Goal: Check status

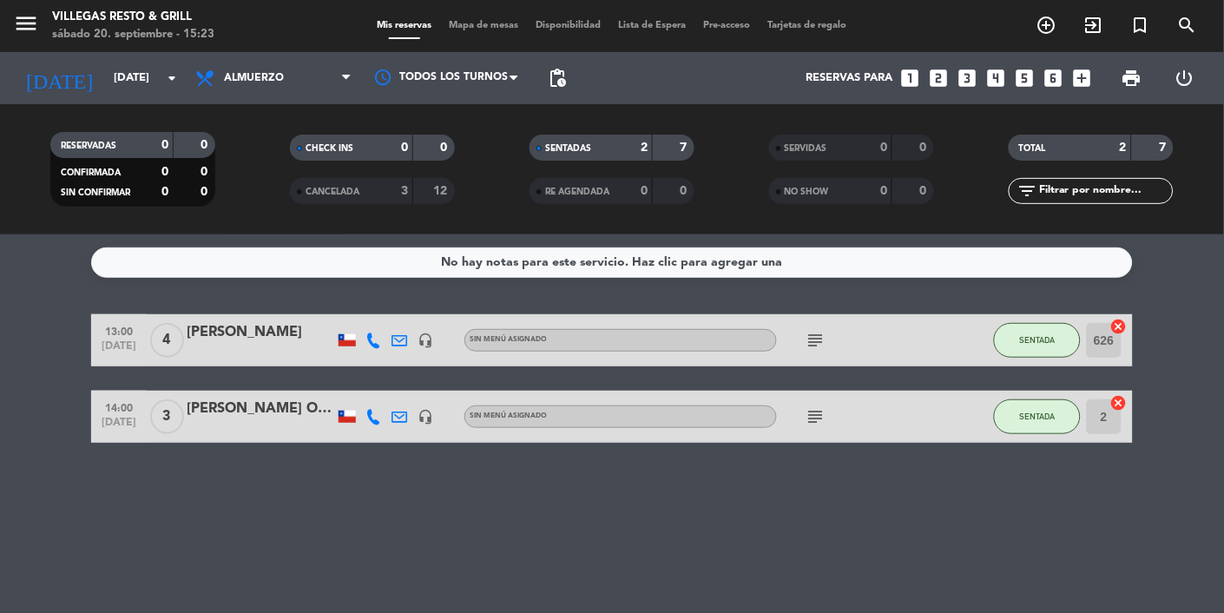
click at [166, 74] on icon "arrow_drop_down" at bounding box center [172, 78] width 21 height 21
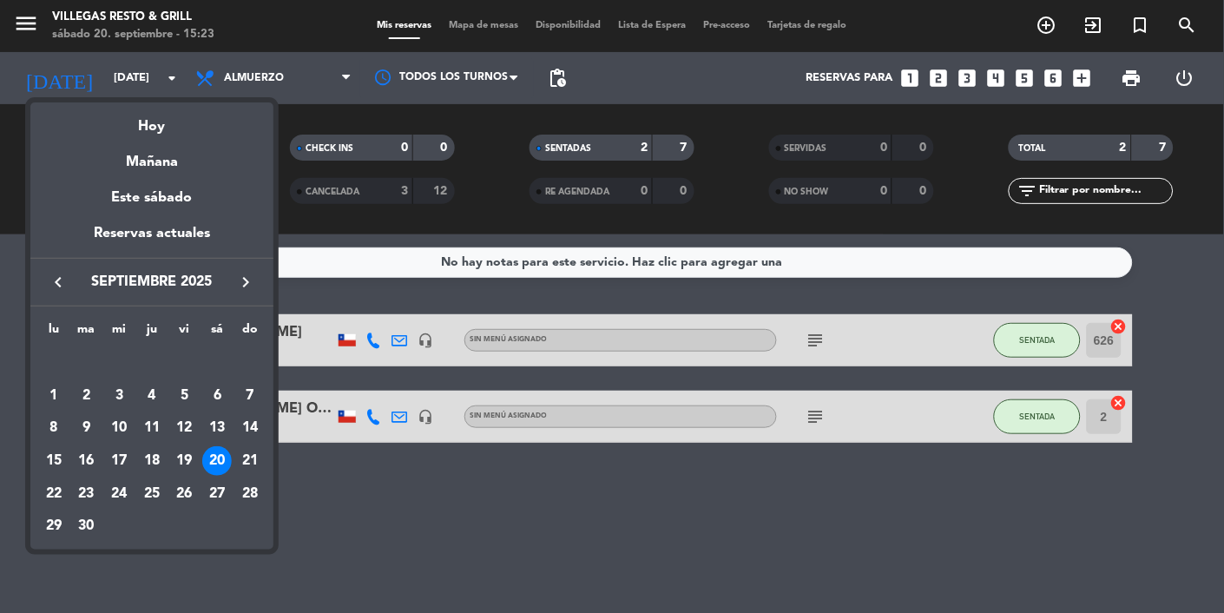
click at [264, 452] on td "21" at bounding box center [250, 461] width 33 height 33
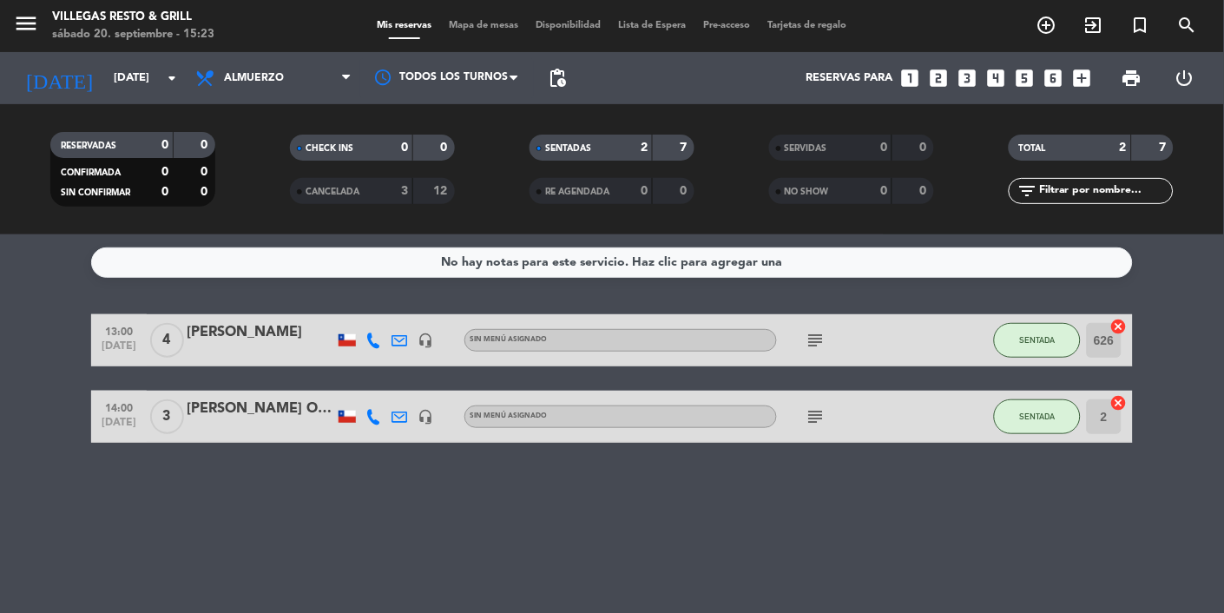
type input "[DATE]"
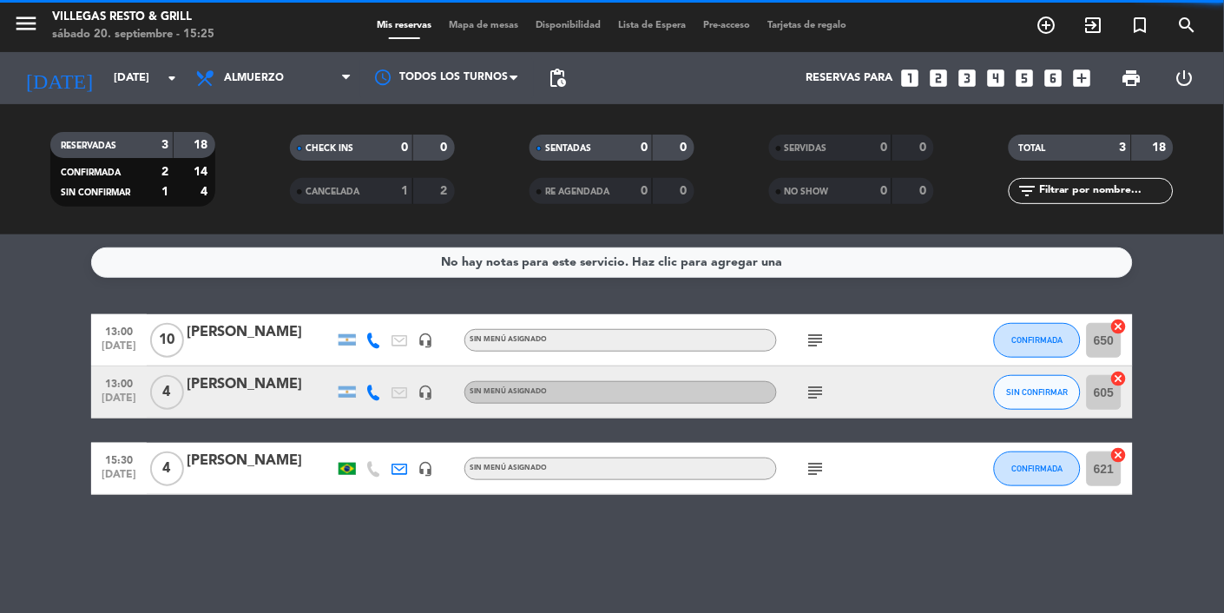
click at [250, 332] on div "[PERSON_NAME]" at bounding box center [261, 332] width 148 height 23
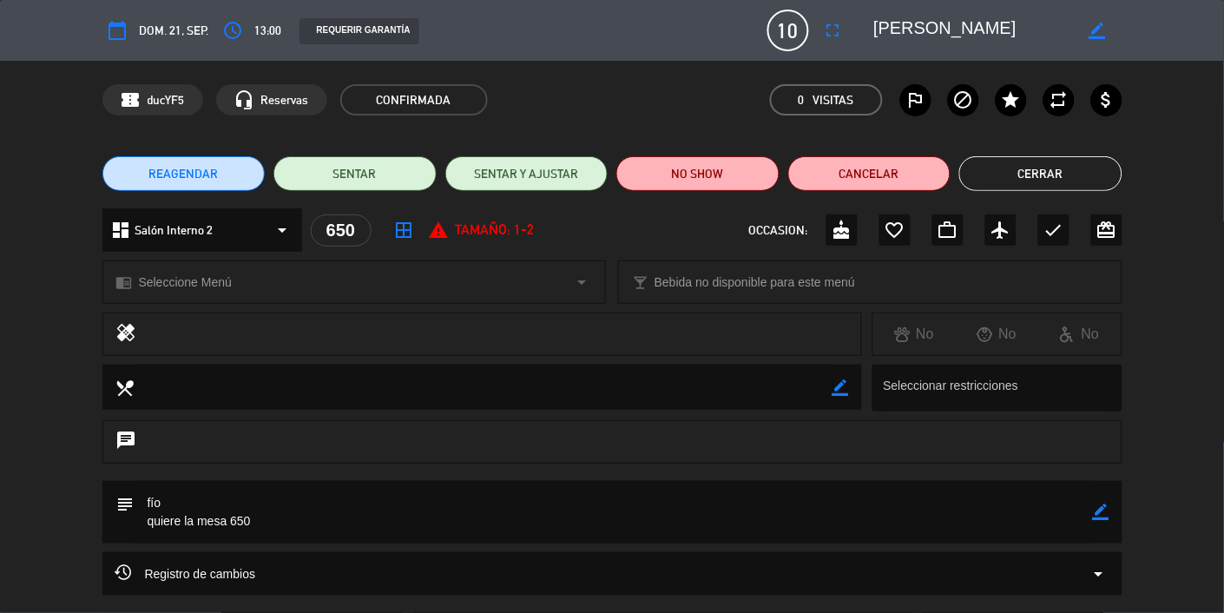
click at [1065, 168] on button "Cerrar" at bounding box center [1041, 173] width 163 height 35
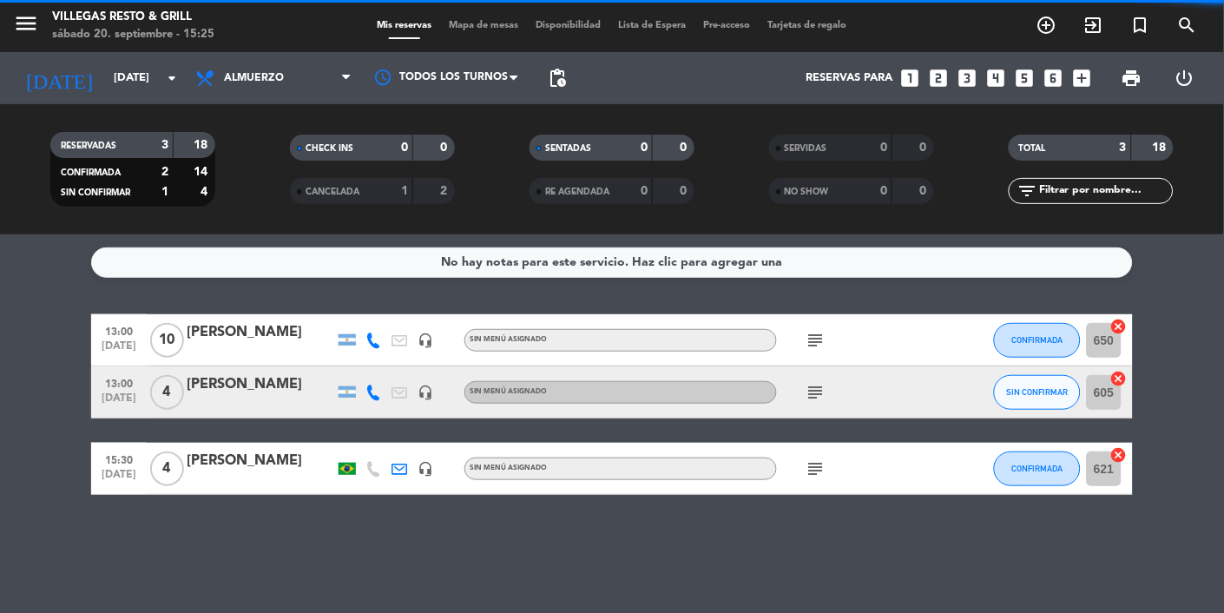
click at [221, 326] on div "[PERSON_NAME]" at bounding box center [261, 332] width 148 height 23
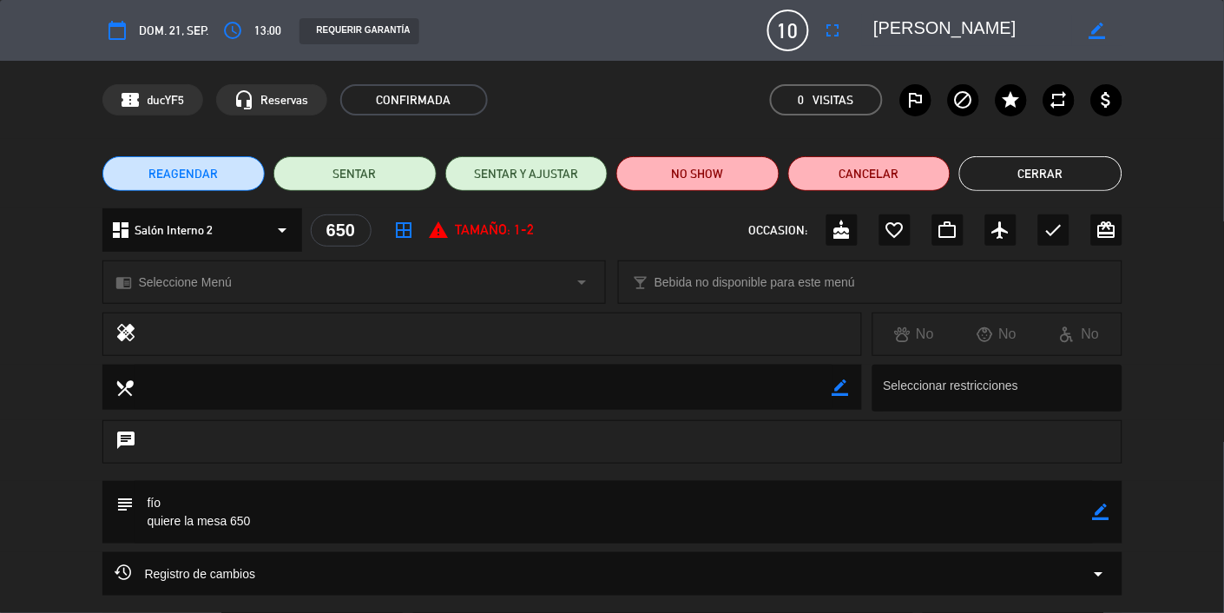
click at [1024, 165] on button "Cerrar" at bounding box center [1041, 173] width 163 height 35
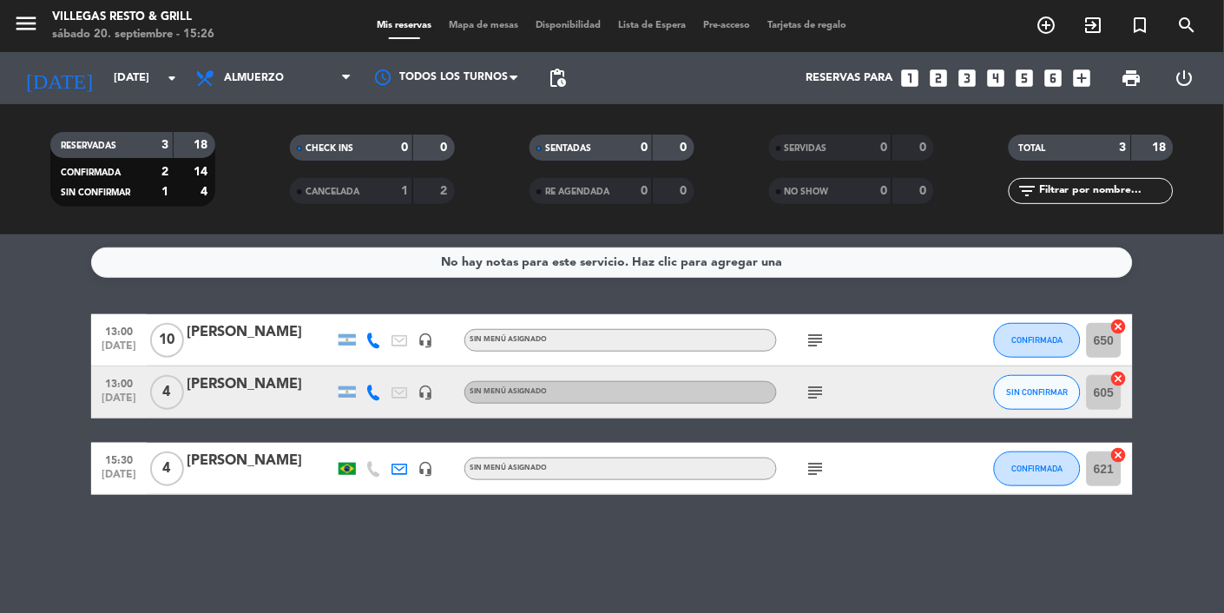
click at [256, 382] on div "[PERSON_NAME]" at bounding box center [261, 384] width 148 height 23
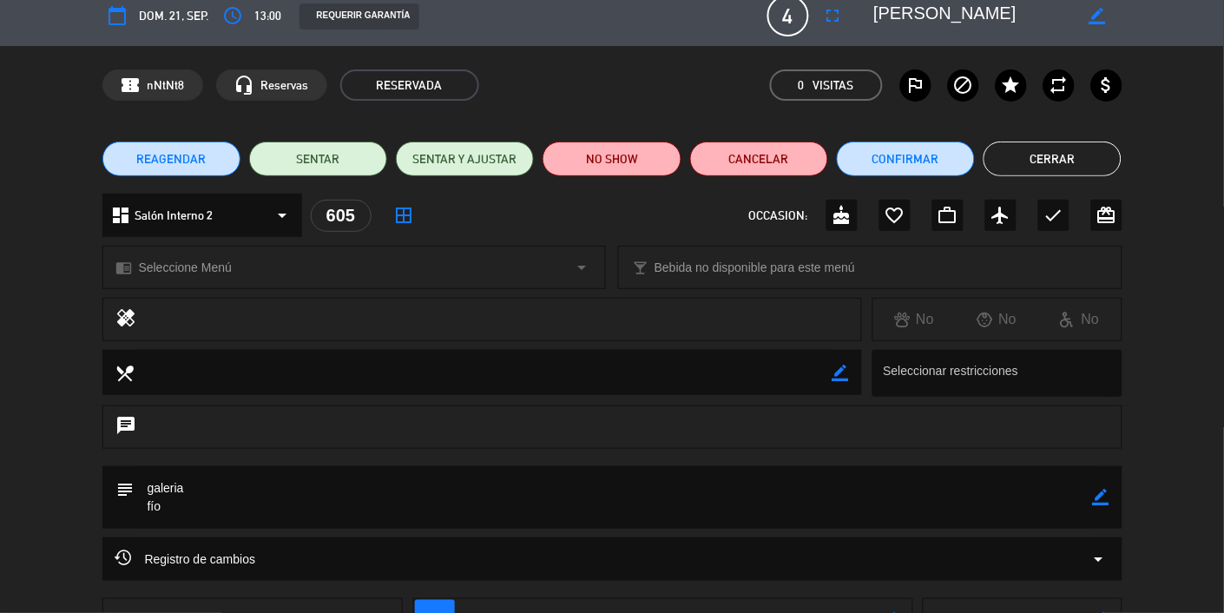
scroll to position [13, 0]
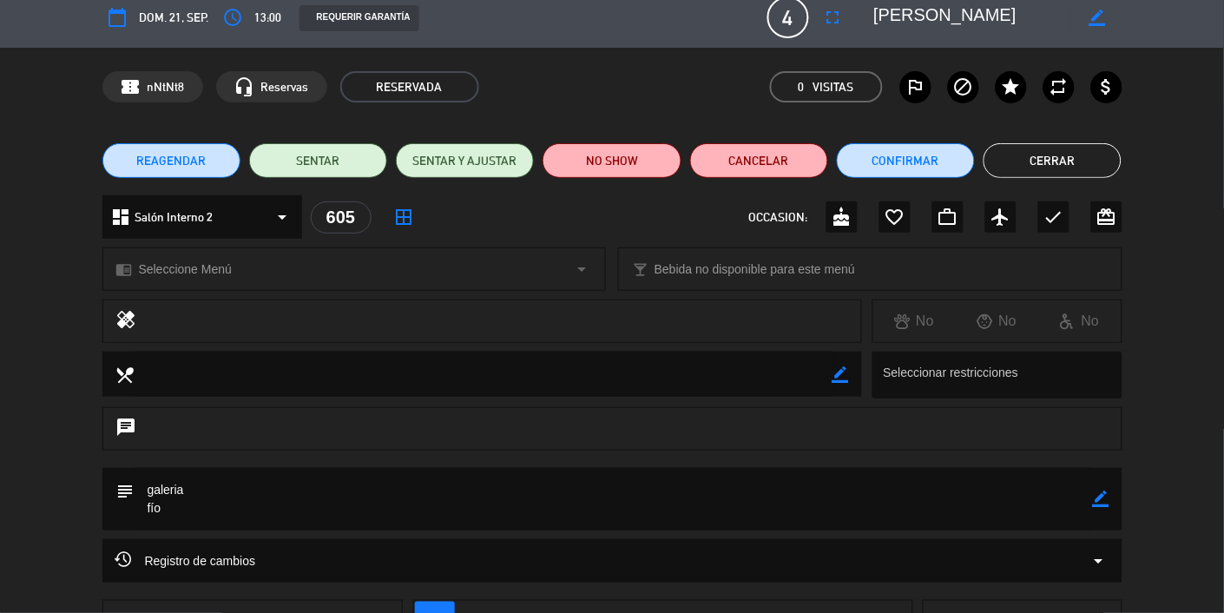
click at [1075, 161] on button "Cerrar" at bounding box center [1053, 160] width 138 height 35
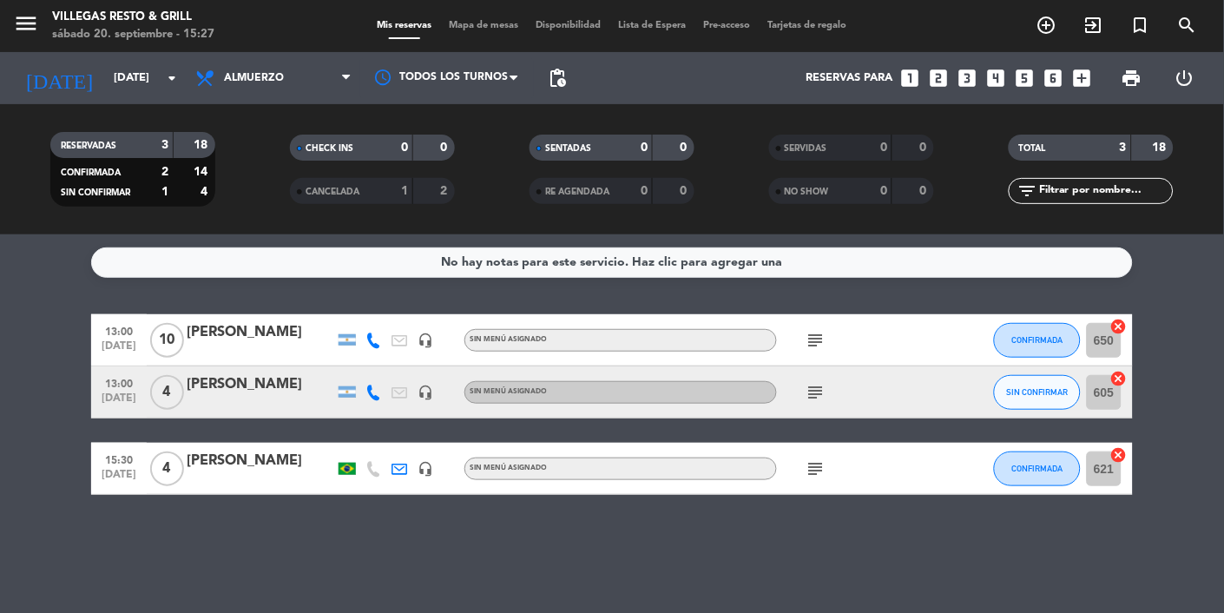
click at [248, 390] on div "[PERSON_NAME]" at bounding box center [261, 384] width 148 height 23
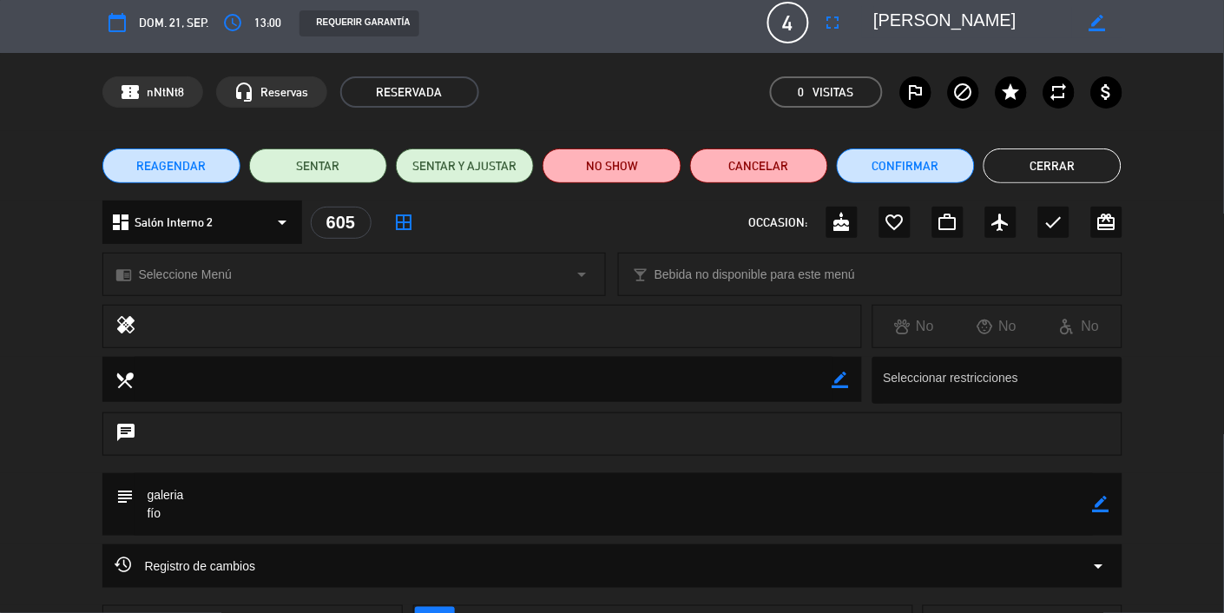
scroll to position [0, 0]
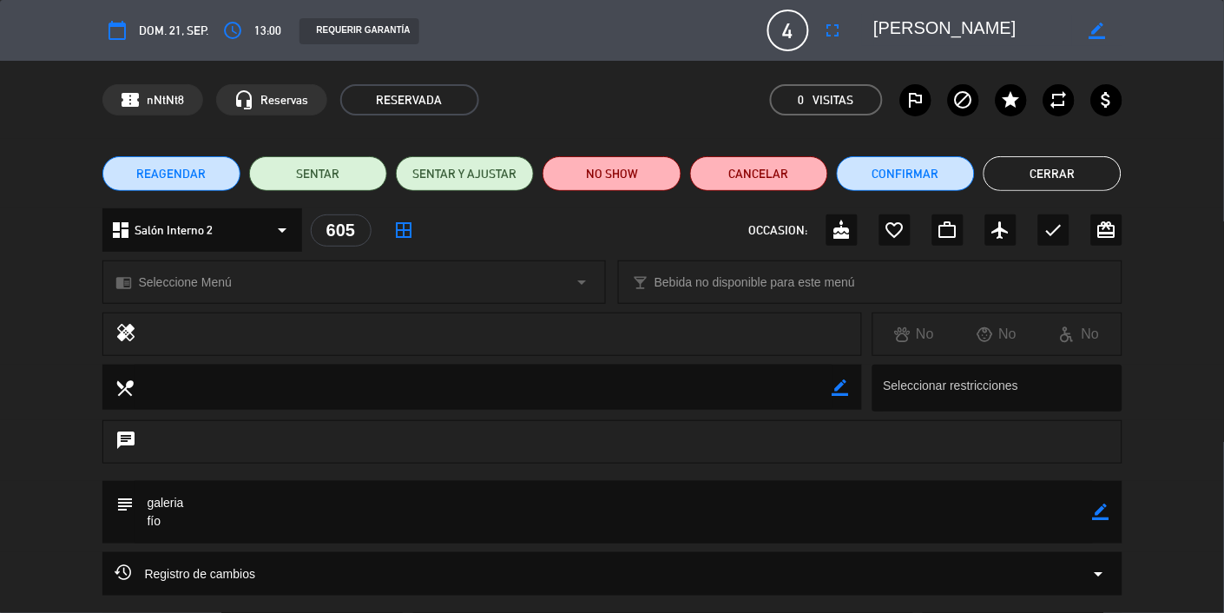
click at [1072, 173] on button "Cerrar" at bounding box center [1053, 173] width 138 height 35
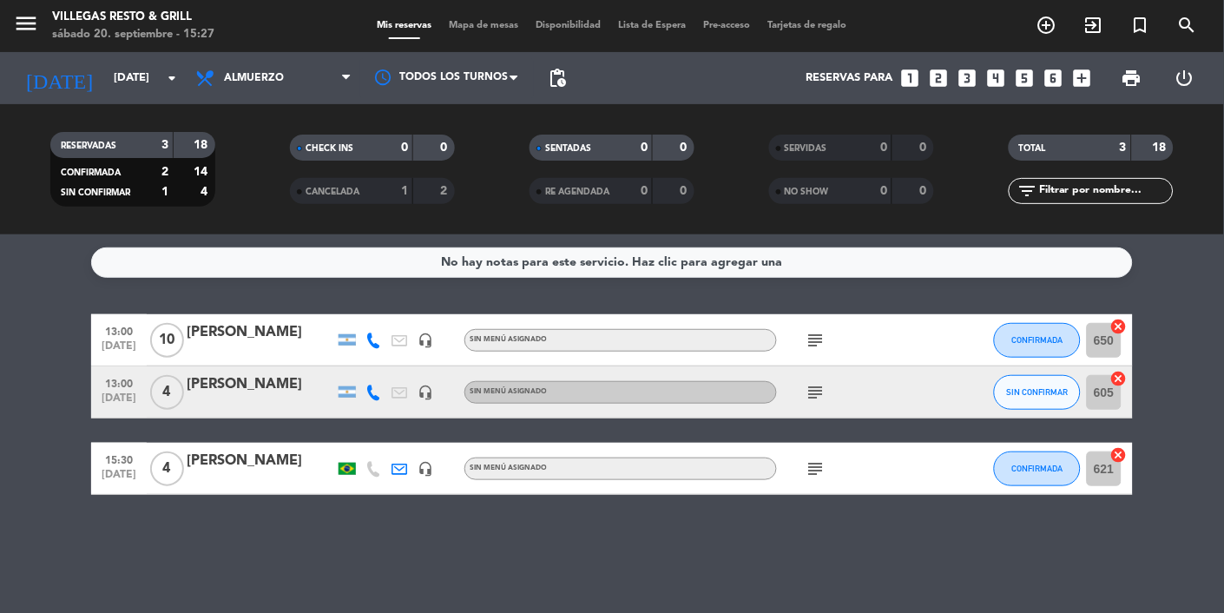
click at [256, 379] on div "[PERSON_NAME]" at bounding box center [261, 384] width 148 height 23
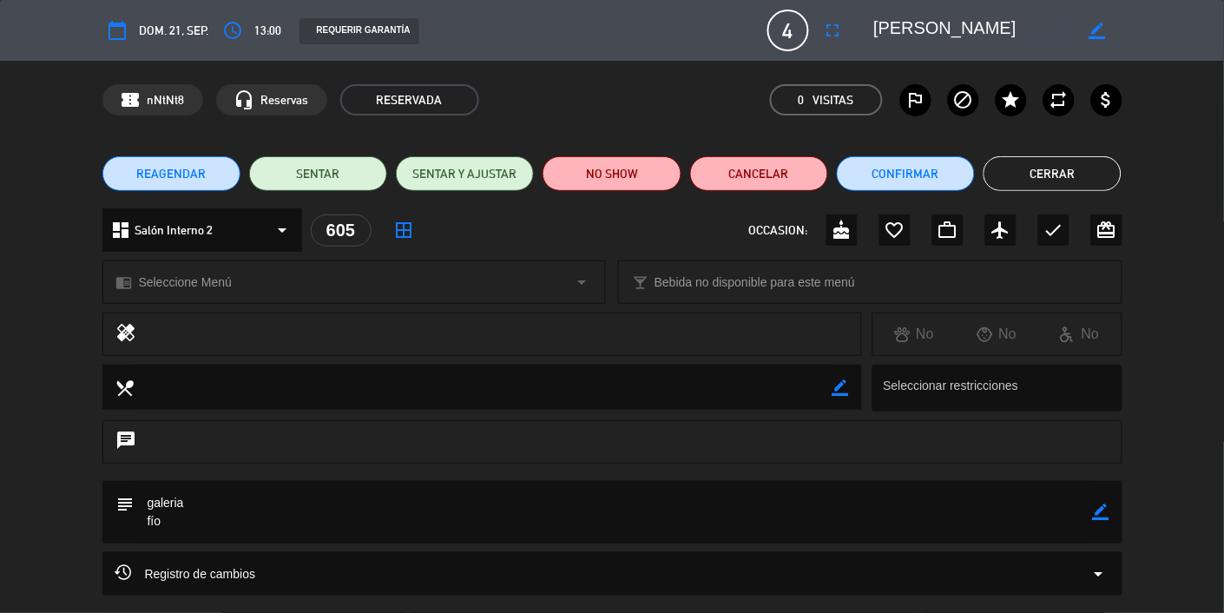
click at [1067, 173] on button "Cerrar" at bounding box center [1053, 173] width 138 height 35
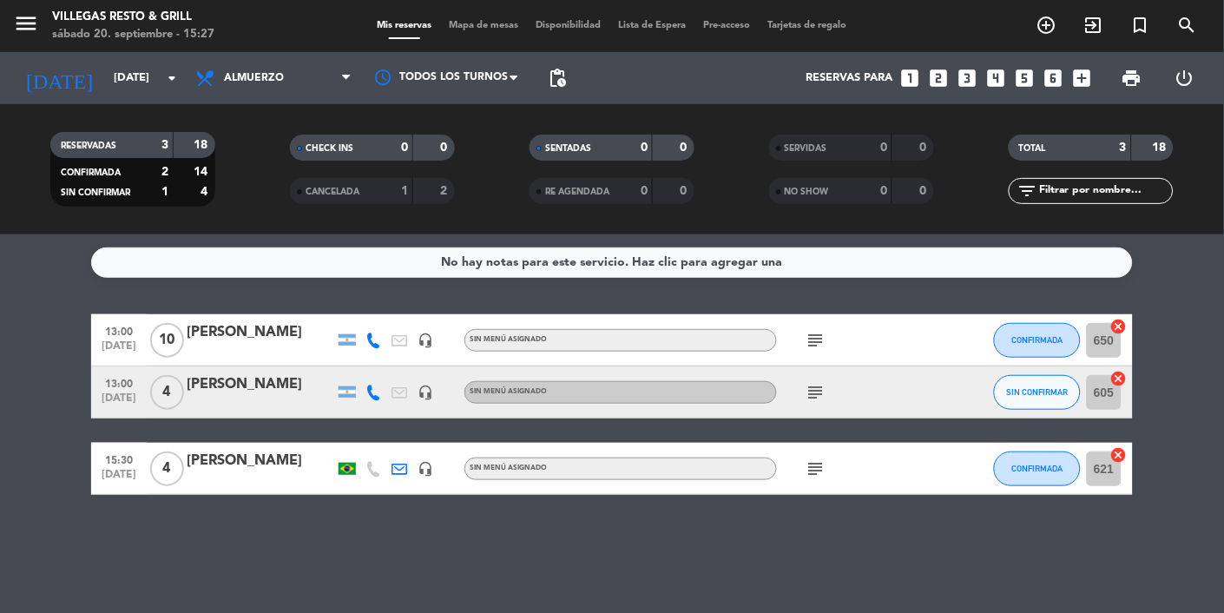
click at [231, 471] on div "[PERSON_NAME]" at bounding box center [261, 461] width 148 height 23
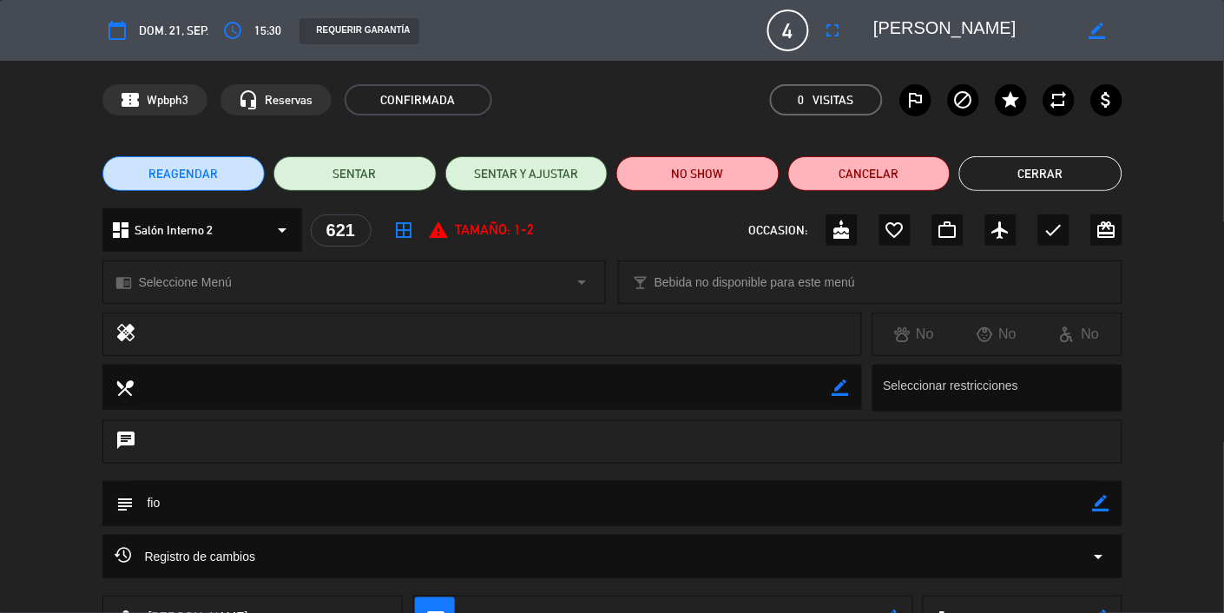
click at [1009, 166] on button "Cerrar" at bounding box center [1041, 173] width 163 height 35
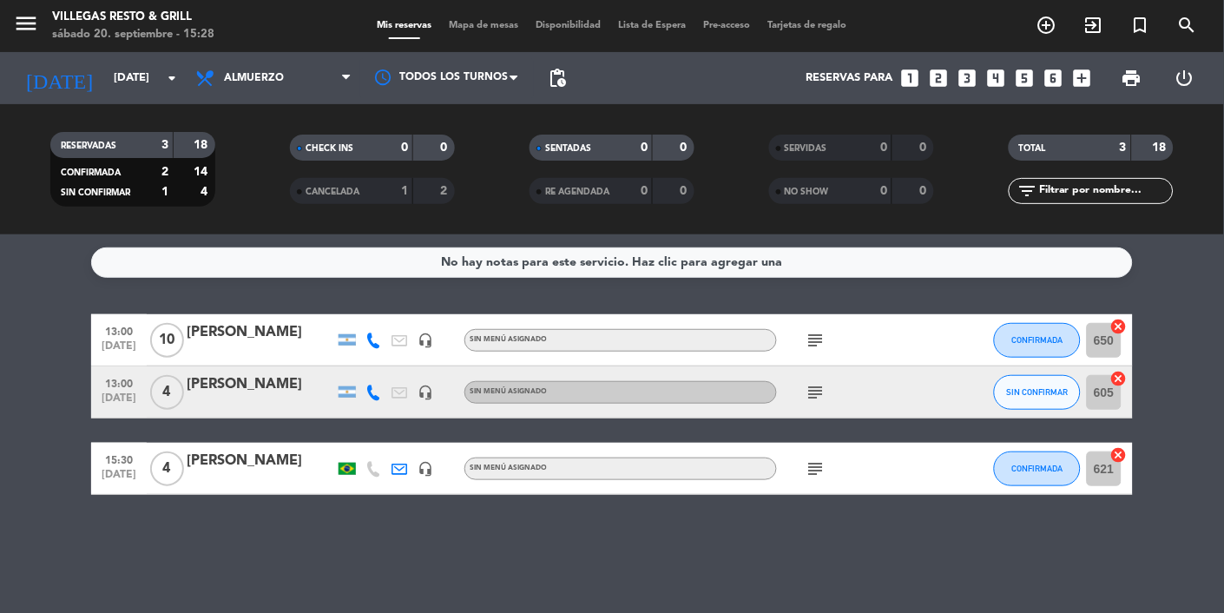
click at [213, 343] on div "[PERSON_NAME]" at bounding box center [261, 332] width 148 height 23
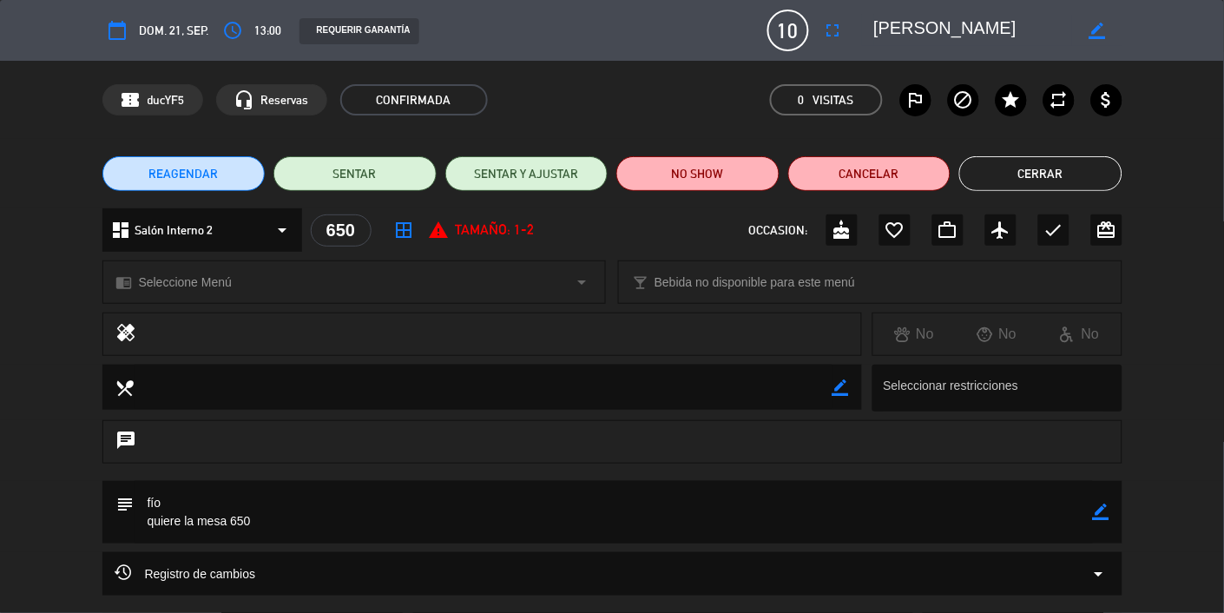
click at [1070, 172] on button "Cerrar" at bounding box center [1041, 173] width 163 height 35
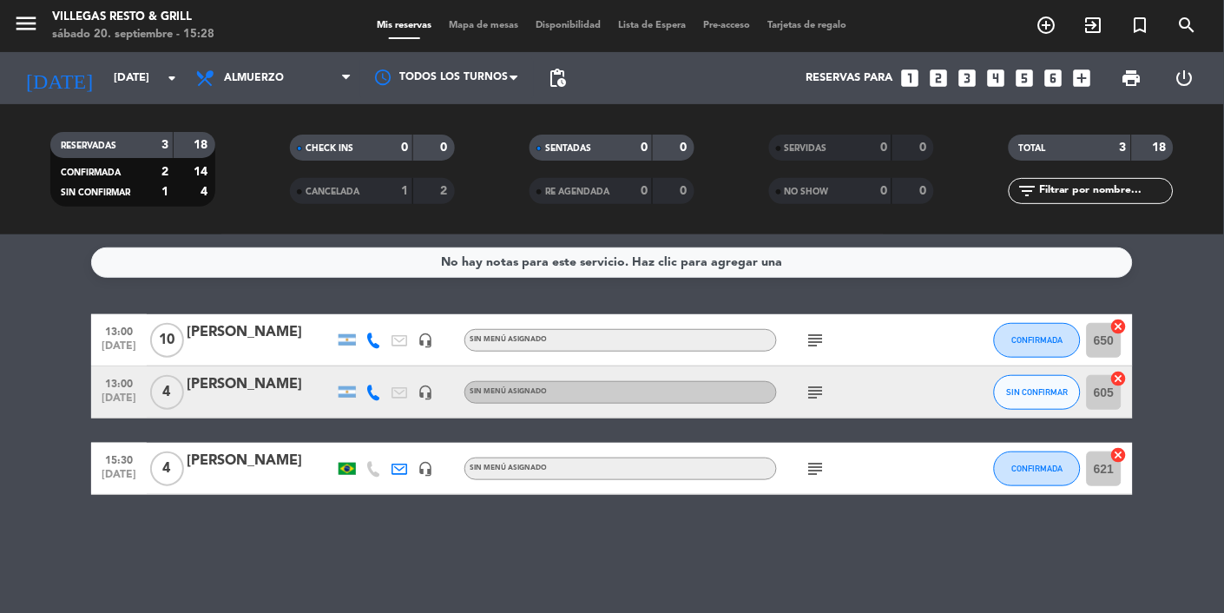
click at [244, 471] on div "[PERSON_NAME]" at bounding box center [261, 461] width 148 height 23
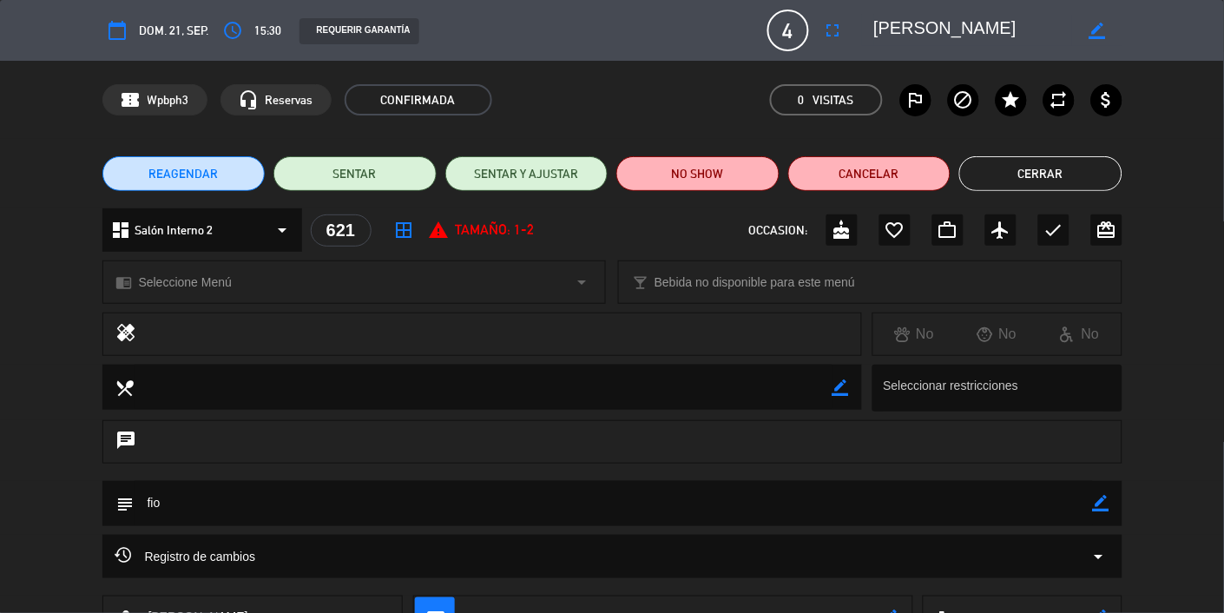
click at [1070, 164] on button "Cerrar" at bounding box center [1041, 173] width 163 height 35
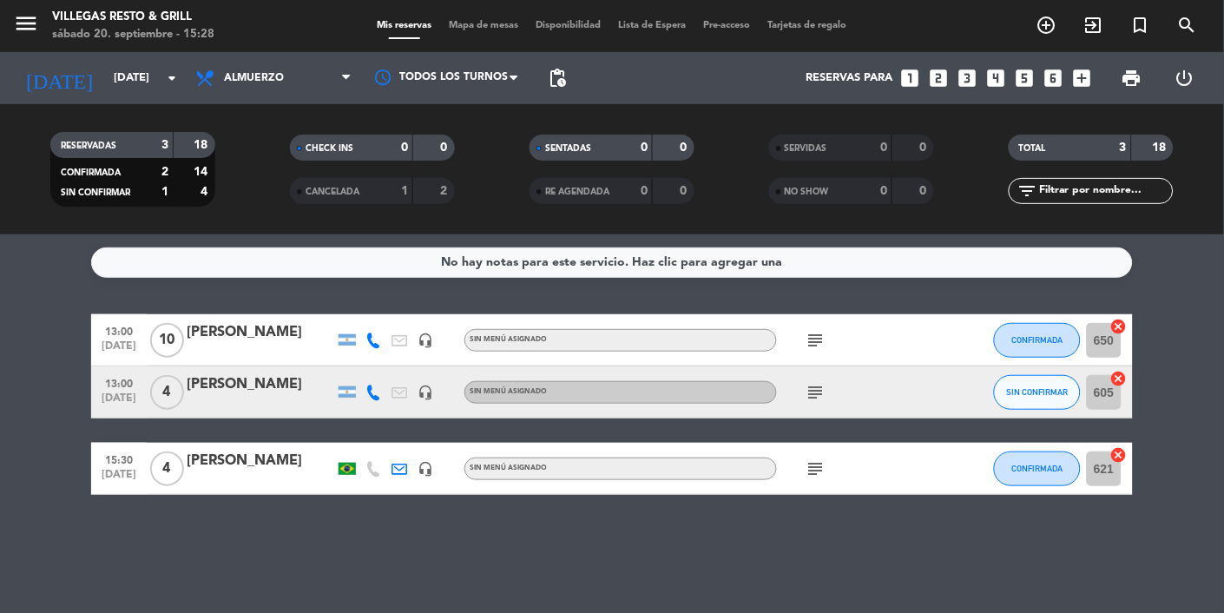
click at [273, 380] on div "[PERSON_NAME]" at bounding box center [261, 384] width 148 height 23
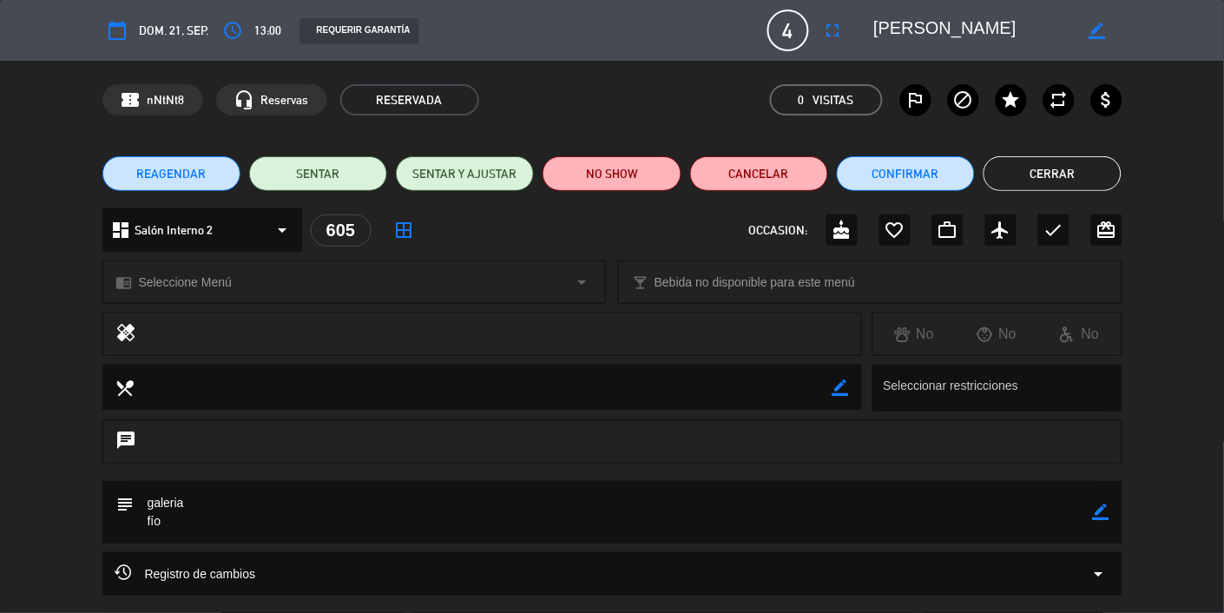
click at [1070, 166] on button "Cerrar" at bounding box center [1053, 173] width 138 height 35
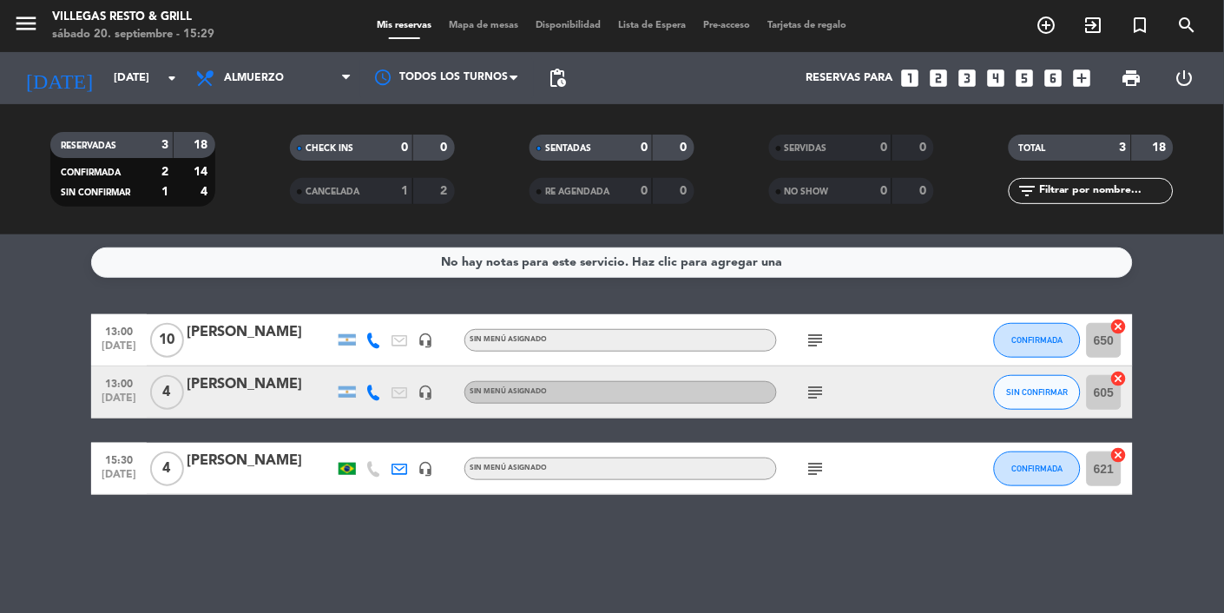
click at [242, 384] on div "[PERSON_NAME]" at bounding box center [261, 384] width 148 height 23
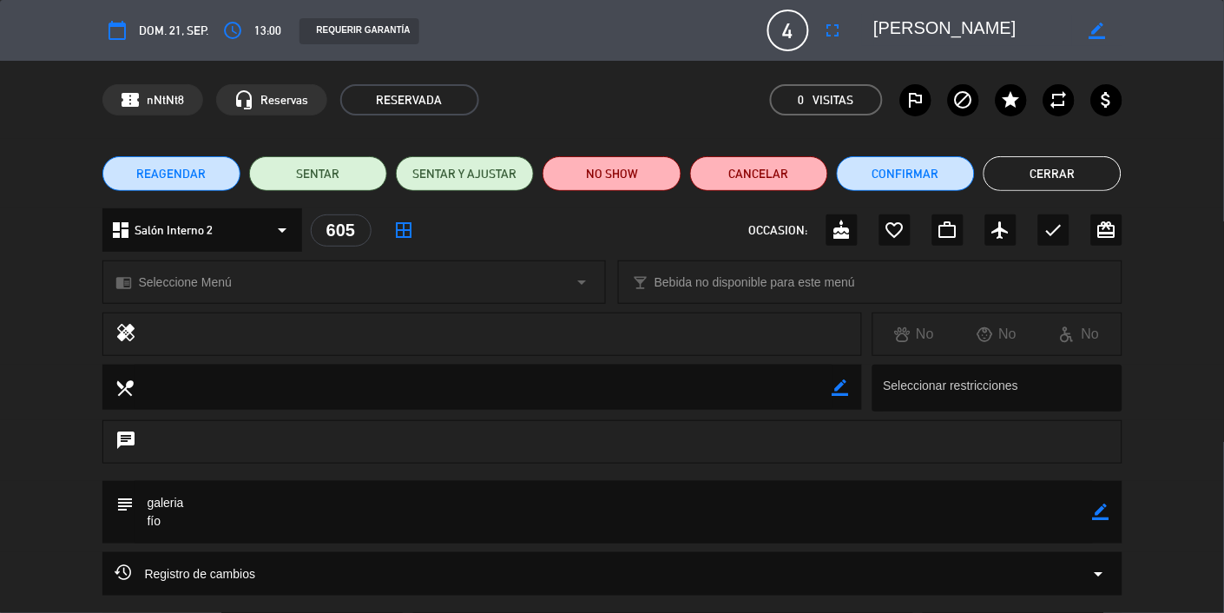
click at [1059, 164] on button "Cerrar" at bounding box center [1053, 173] width 138 height 35
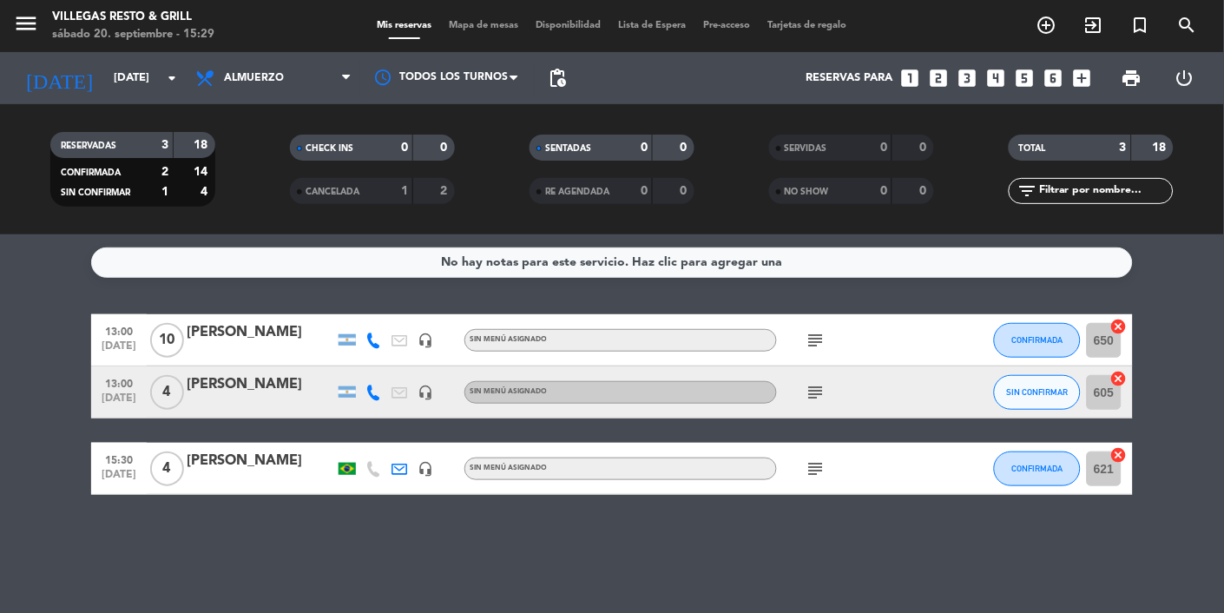
click at [238, 462] on div "[PERSON_NAME]" at bounding box center [261, 461] width 148 height 23
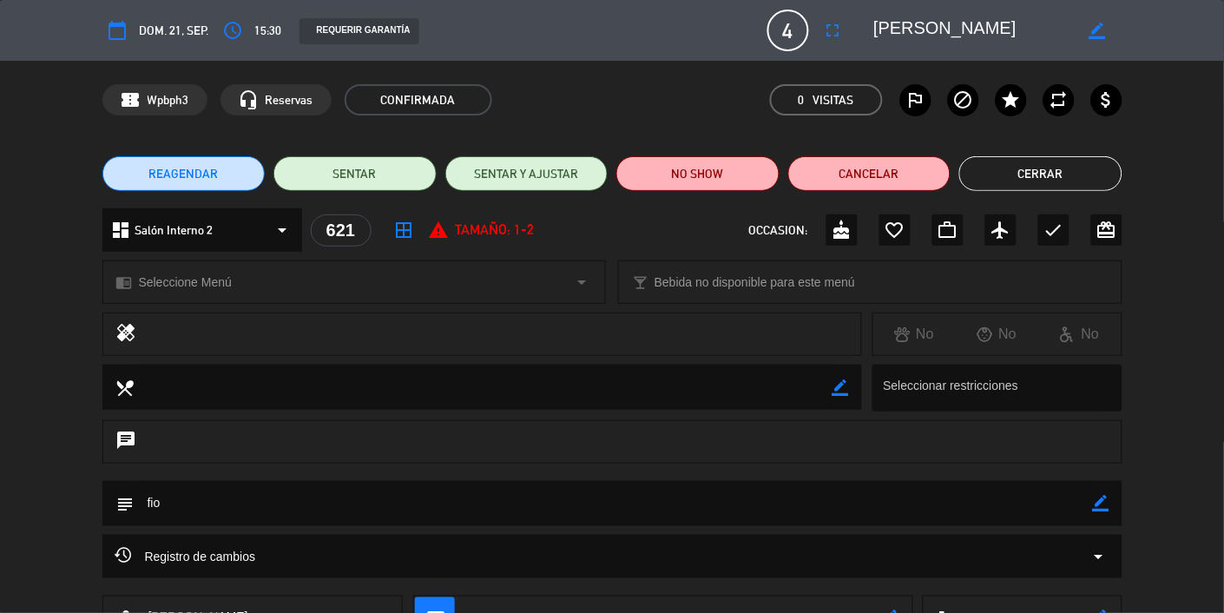
click at [1053, 171] on button "Cerrar" at bounding box center [1041, 173] width 163 height 35
